Goal: Participate in discussion

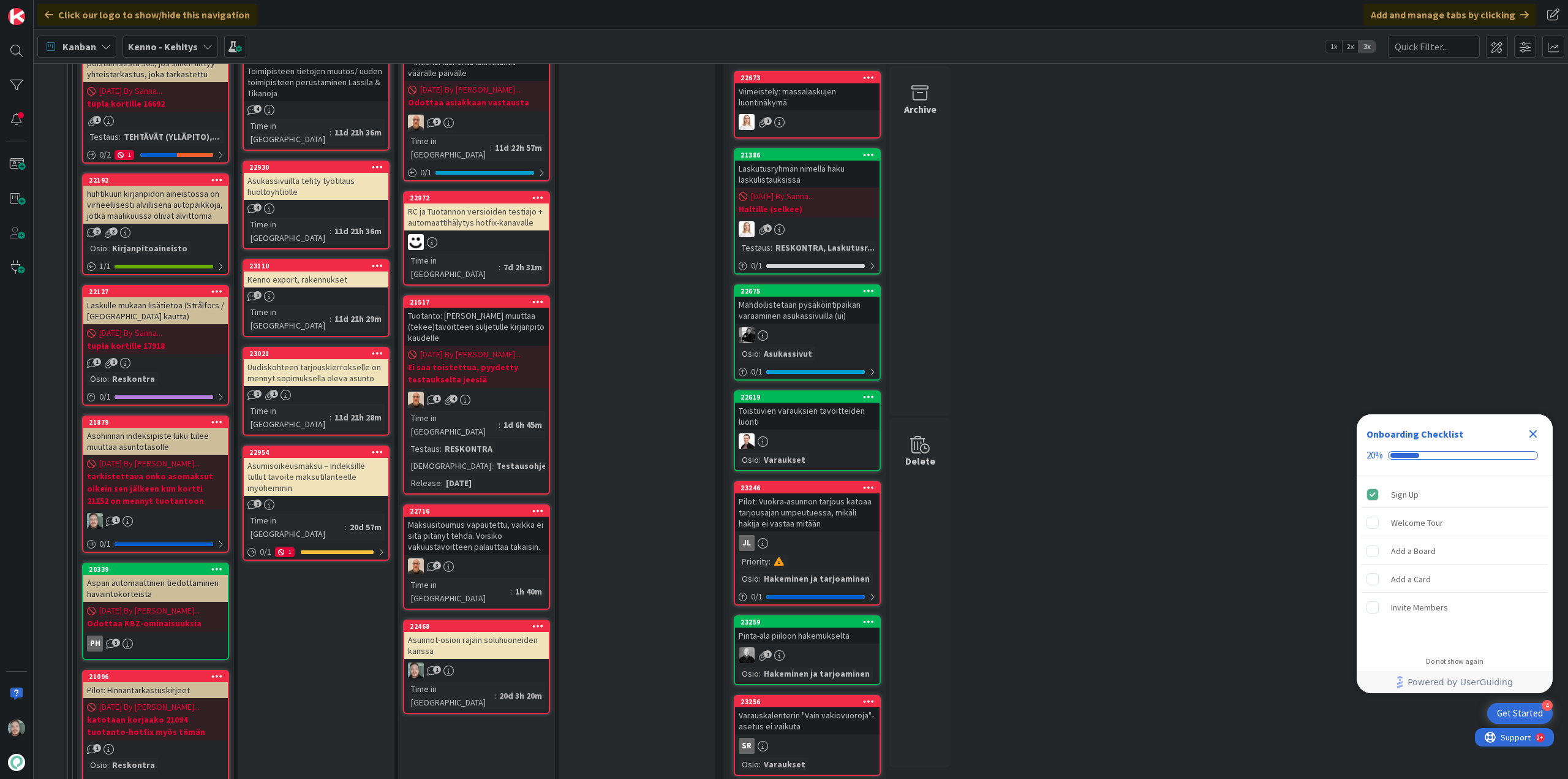
scroll to position [490, 0]
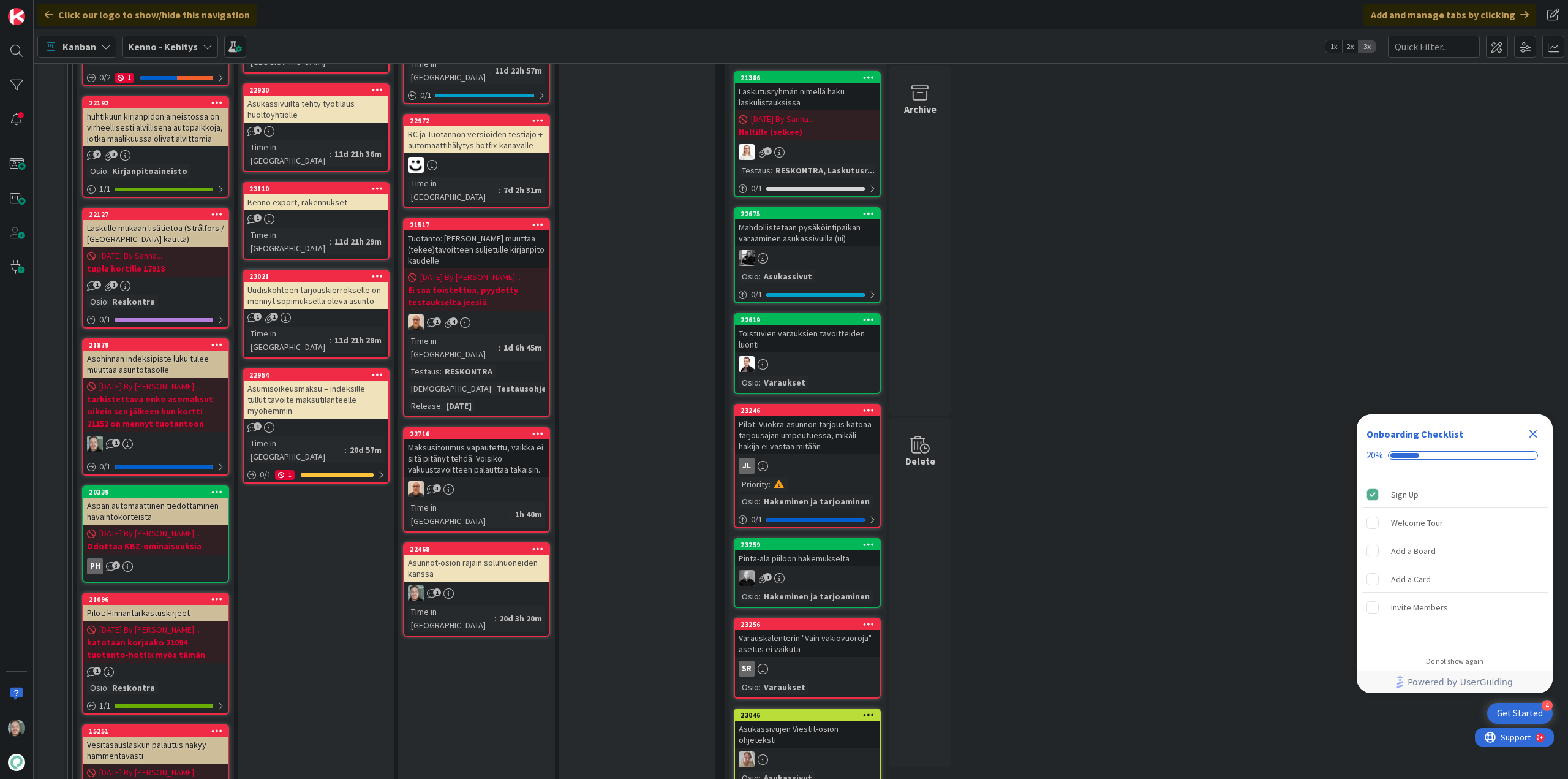
click at [496, 555] on div "Asunnot-osion rajain soluhuoneiden kanssa" at bounding box center [476, 568] width 144 height 27
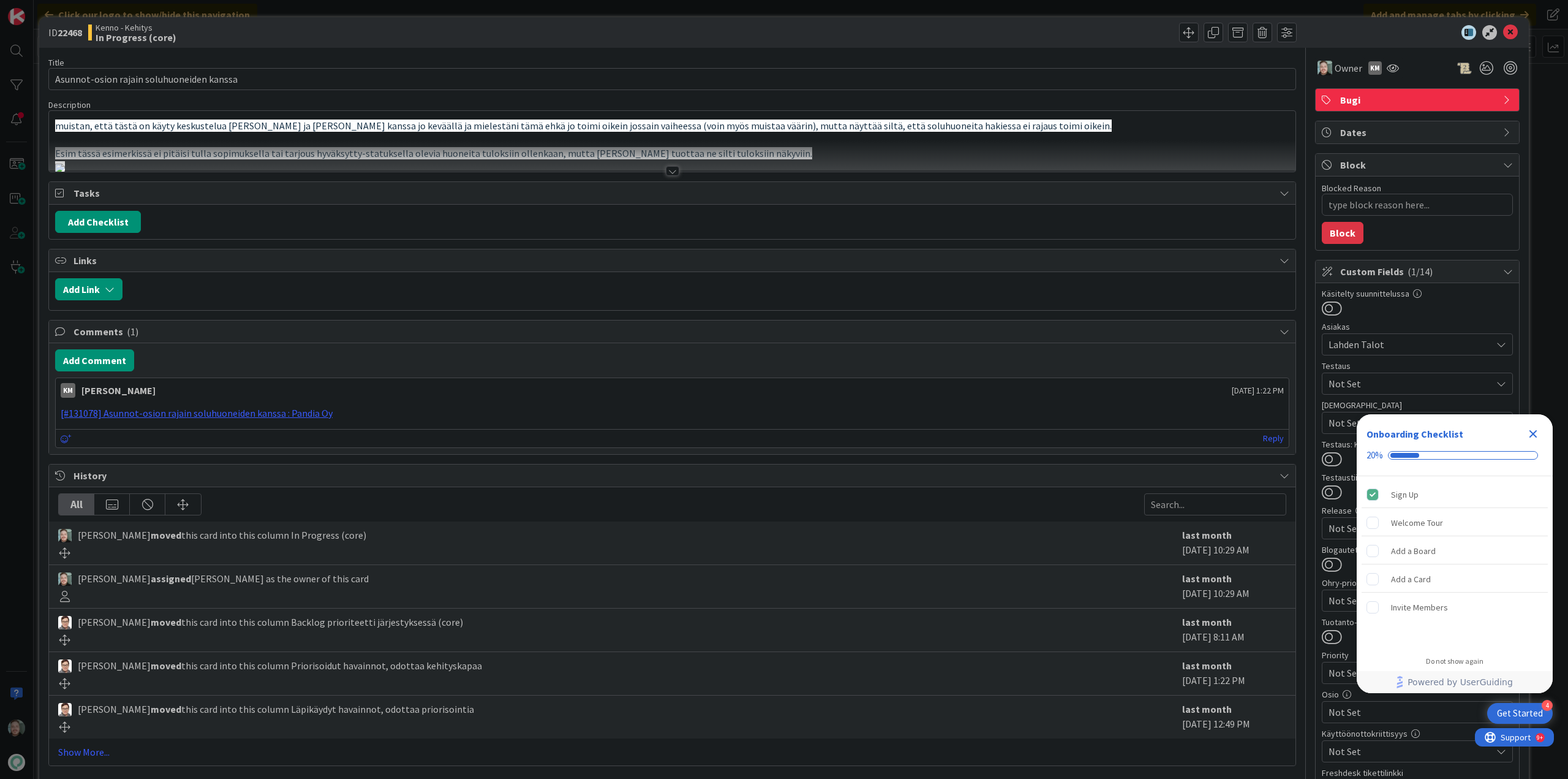
click at [668, 165] on div at bounding box center [672, 156] width 1247 height 31
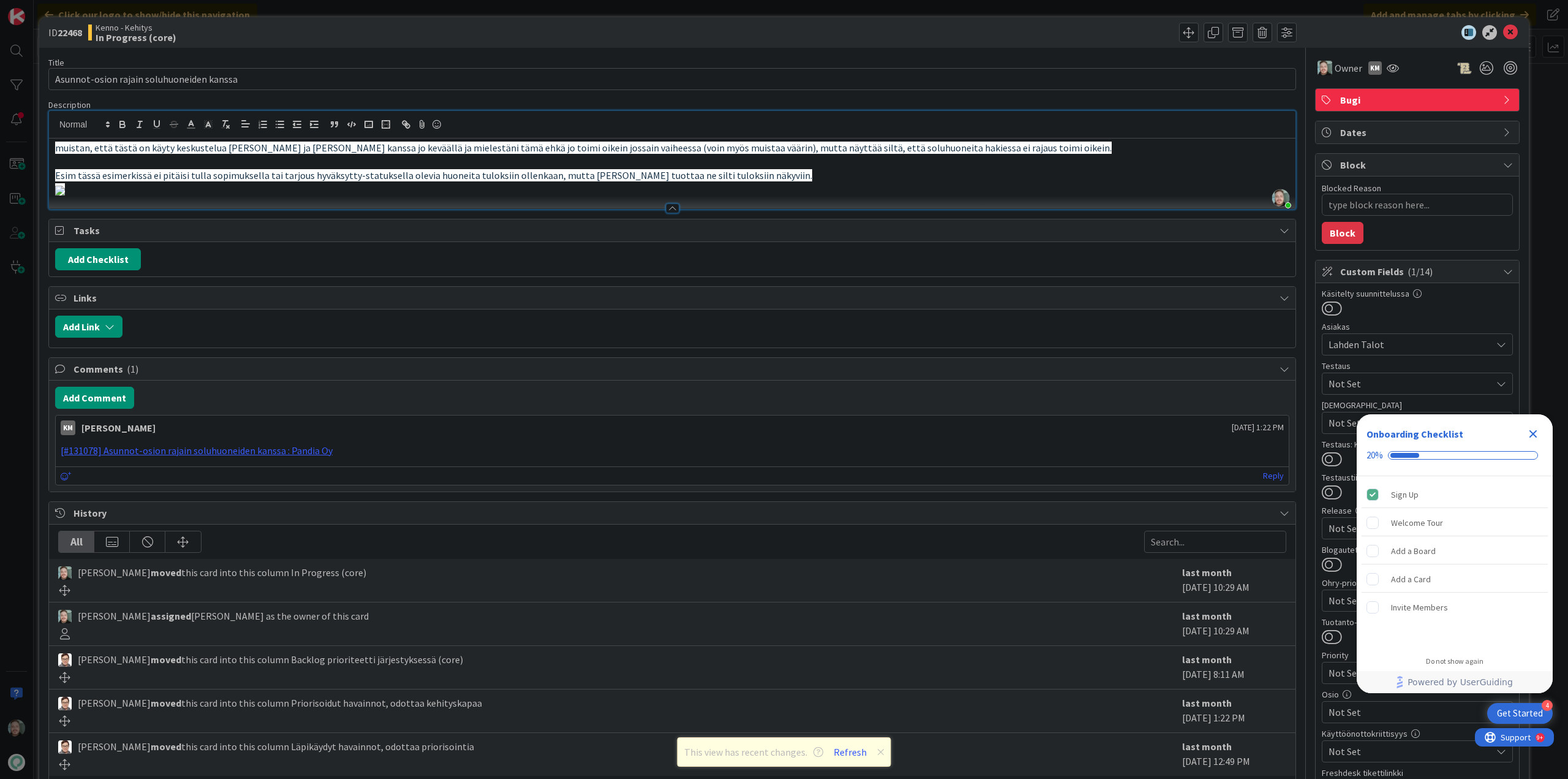
type textarea "x"
